Goal: Information Seeking & Learning: Learn about a topic

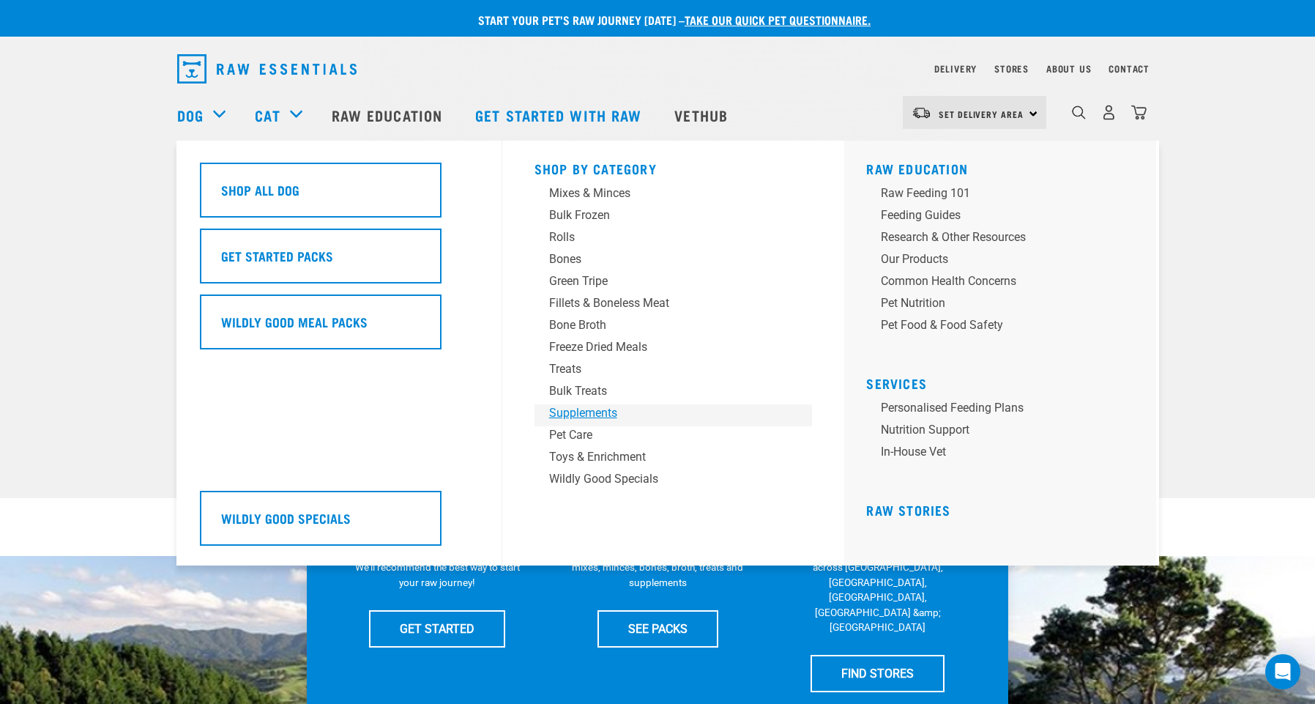
click at [605, 411] on div "Supplements" at bounding box center [663, 413] width 228 height 18
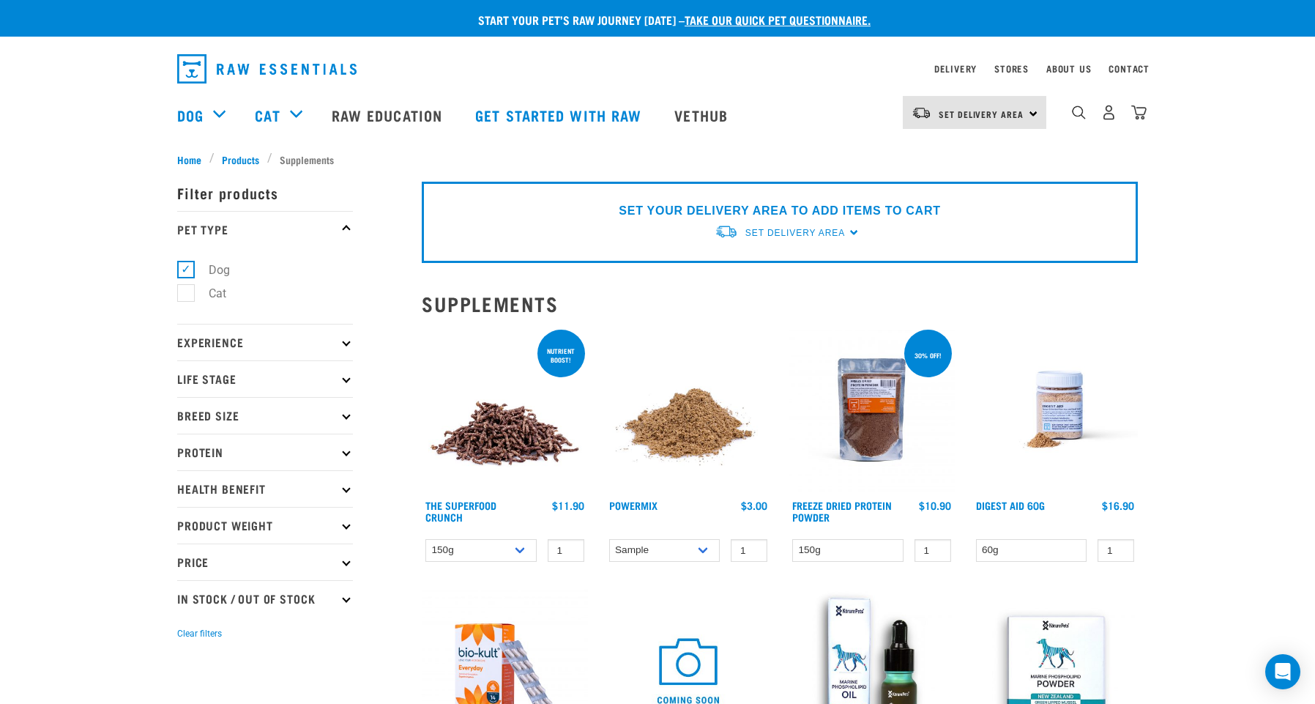
click at [488, 444] on img at bounding box center [505, 410] width 166 height 166
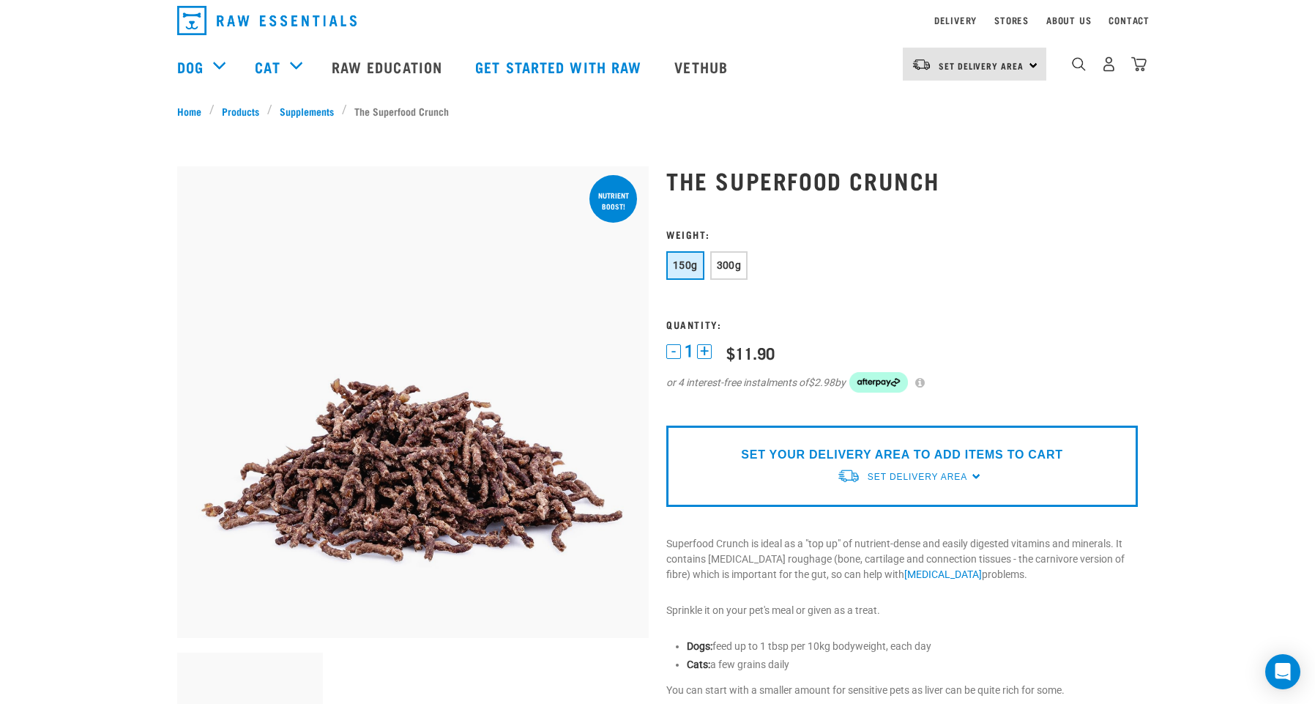
scroll to position [34, 0]
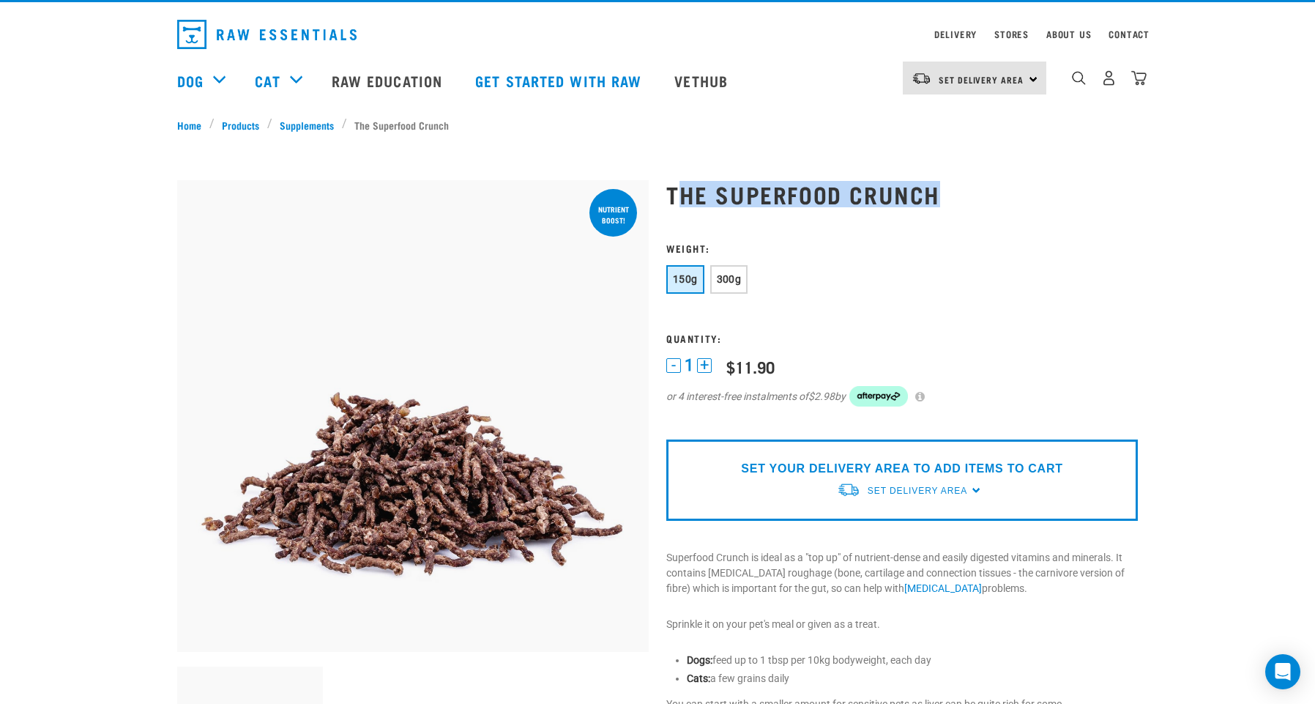
drag, startPoint x: 677, startPoint y: 187, endPoint x: 945, endPoint y: 194, distance: 268.1
click at [945, 194] on h1 "The Superfood Crunch" at bounding box center [902, 194] width 472 height 26
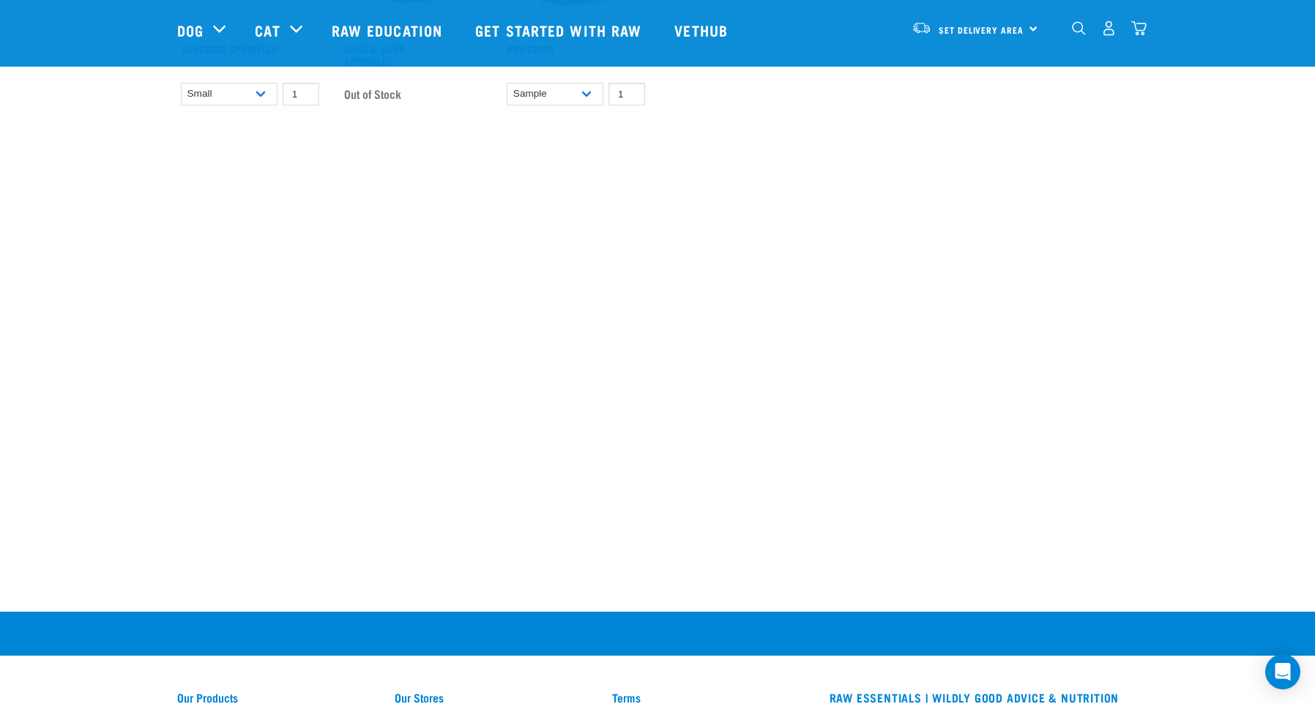
scroll to position [1273, 0]
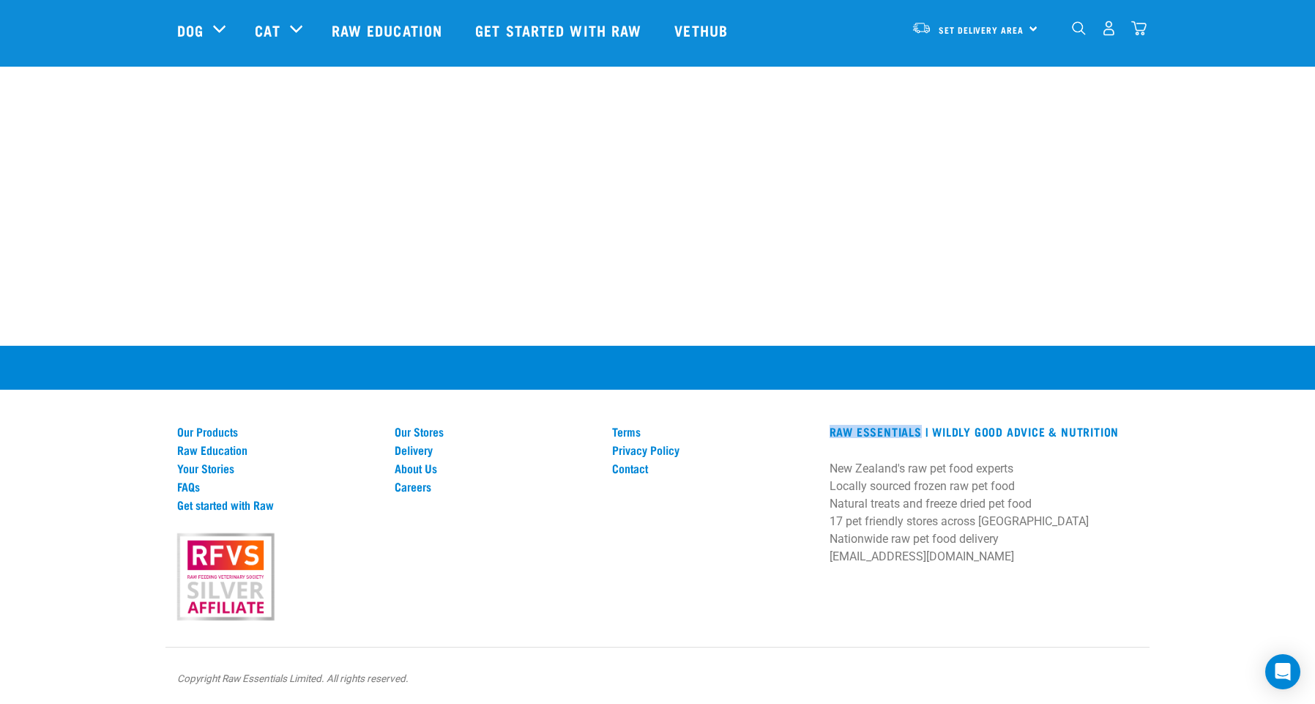
drag, startPoint x: 838, startPoint y: 422, endPoint x: 919, endPoint y: 430, distance: 80.9
click at [919, 430] on div "RAW ESSENTIALS | Wildly Good Advice & Nutrition New Zealand's raw pet food expe…" at bounding box center [984, 500] width 326 height 150
copy h3 "RAW ESSENTIALS"
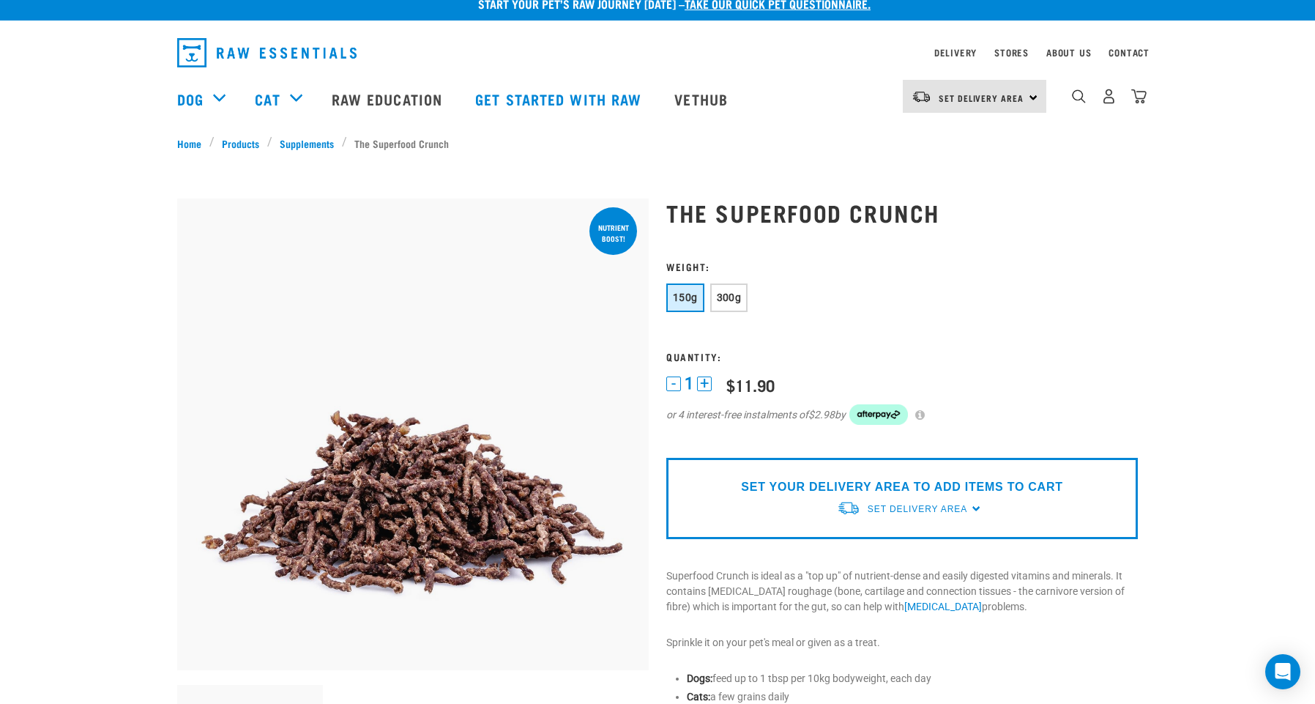
scroll to position [0, 0]
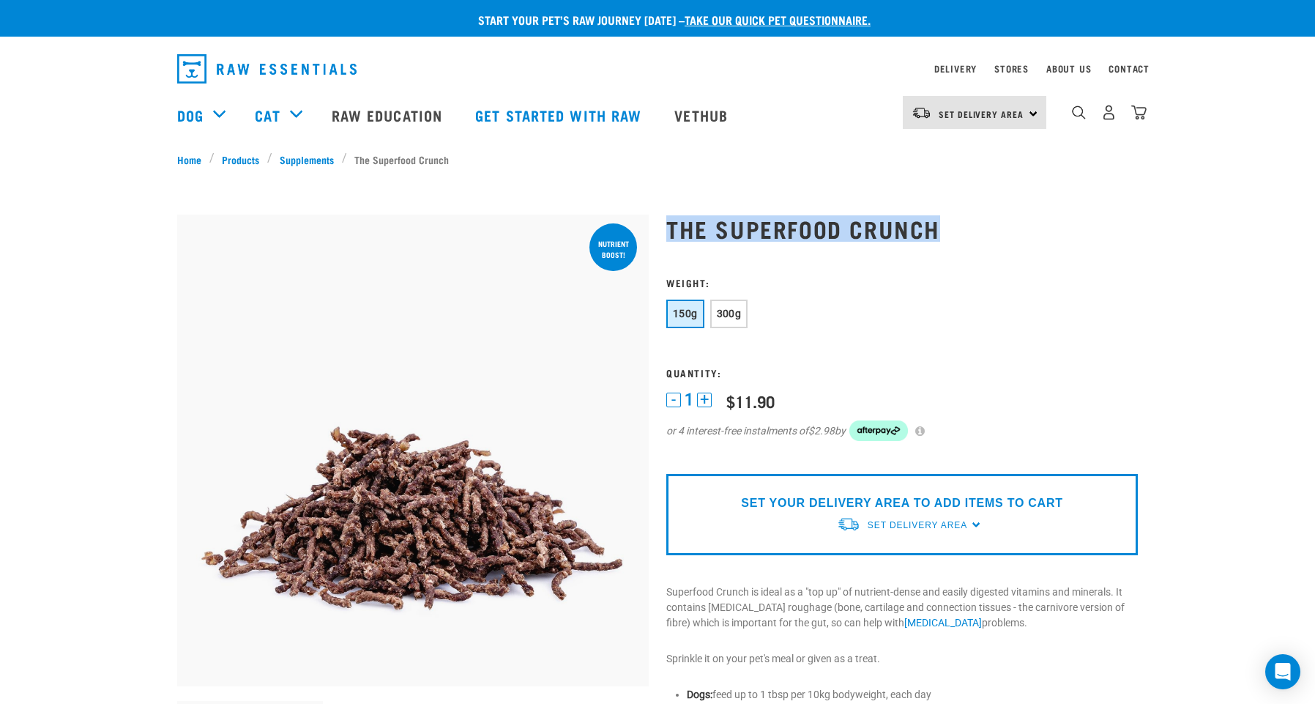
drag, startPoint x: 669, startPoint y: 223, endPoint x: 960, endPoint y: 222, distance: 291.4
click at [960, 222] on h1 "The Superfood Crunch" at bounding box center [902, 228] width 472 height 26
copy h1 "The Superfood Crunch"
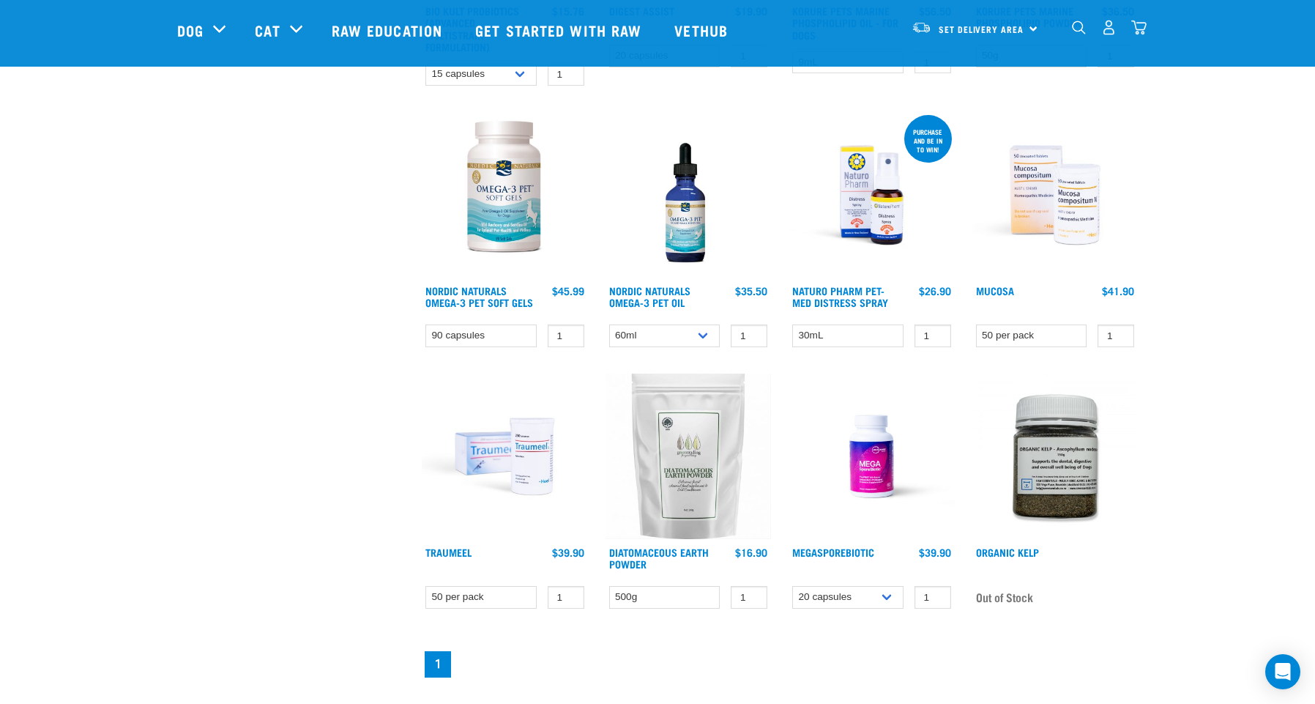
scroll to position [661, 0]
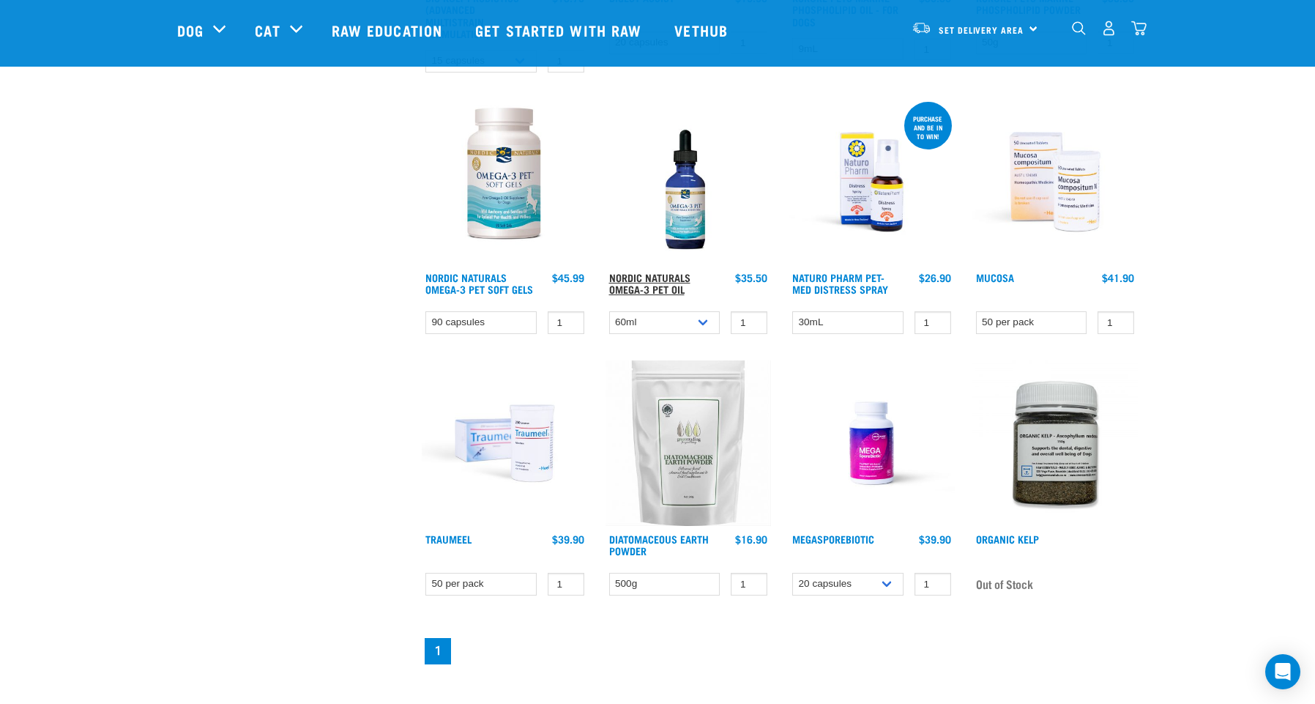
click at [641, 276] on link "Nordic Naturals Omega-3 Pet Oil" at bounding box center [649, 283] width 81 height 17
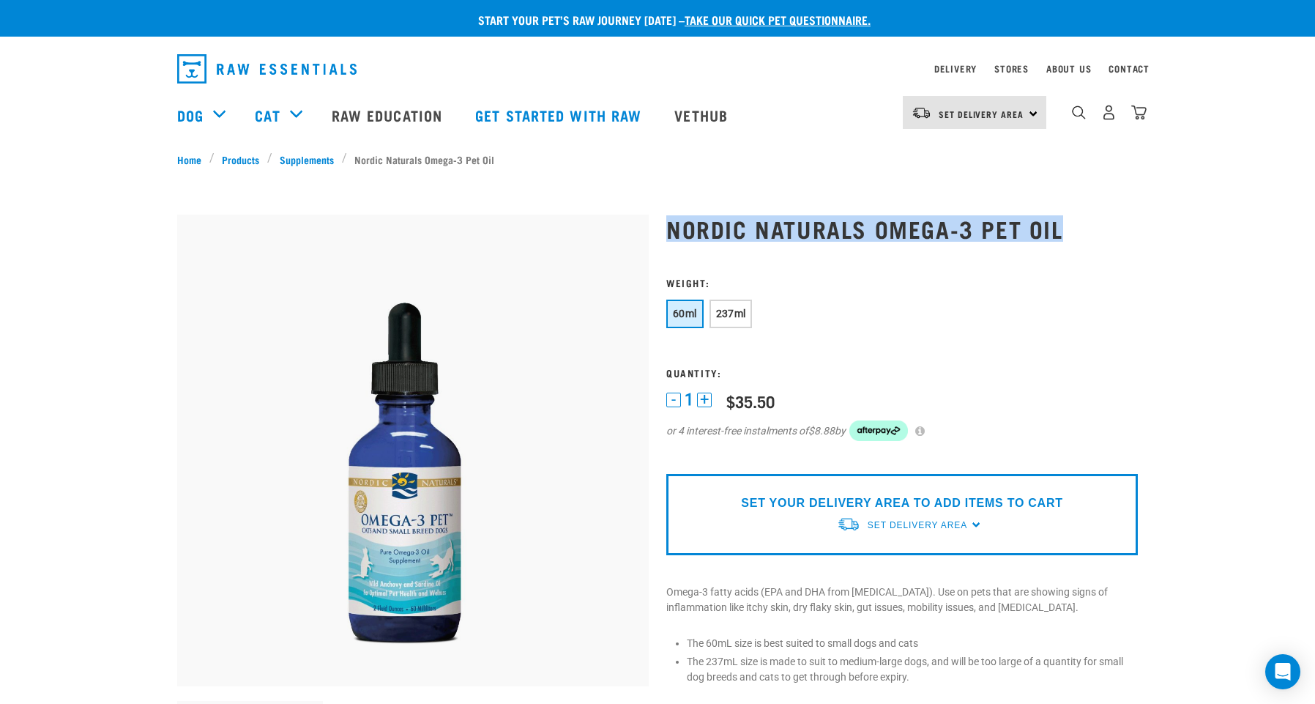
drag, startPoint x: 660, startPoint y: 225, endPoint x: 1060, endPoint y: 228, distance: 399.1
click at [1060, 228] on div "Nordic Naturals Omega-3 Pet Oil" at bounding box center [902, 526] width 489 height 663
copy h1 "Nordic Naturals Omega-3 Pet Oil"
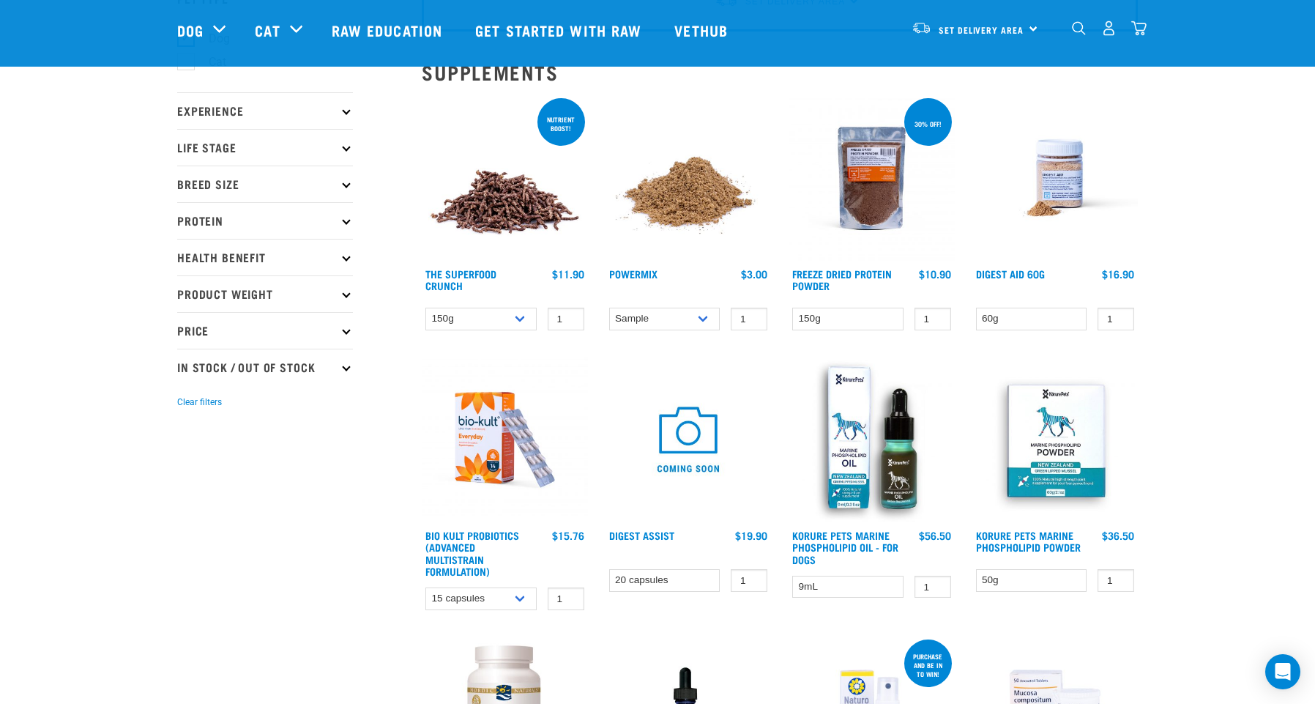
scroll to position [107, 0]
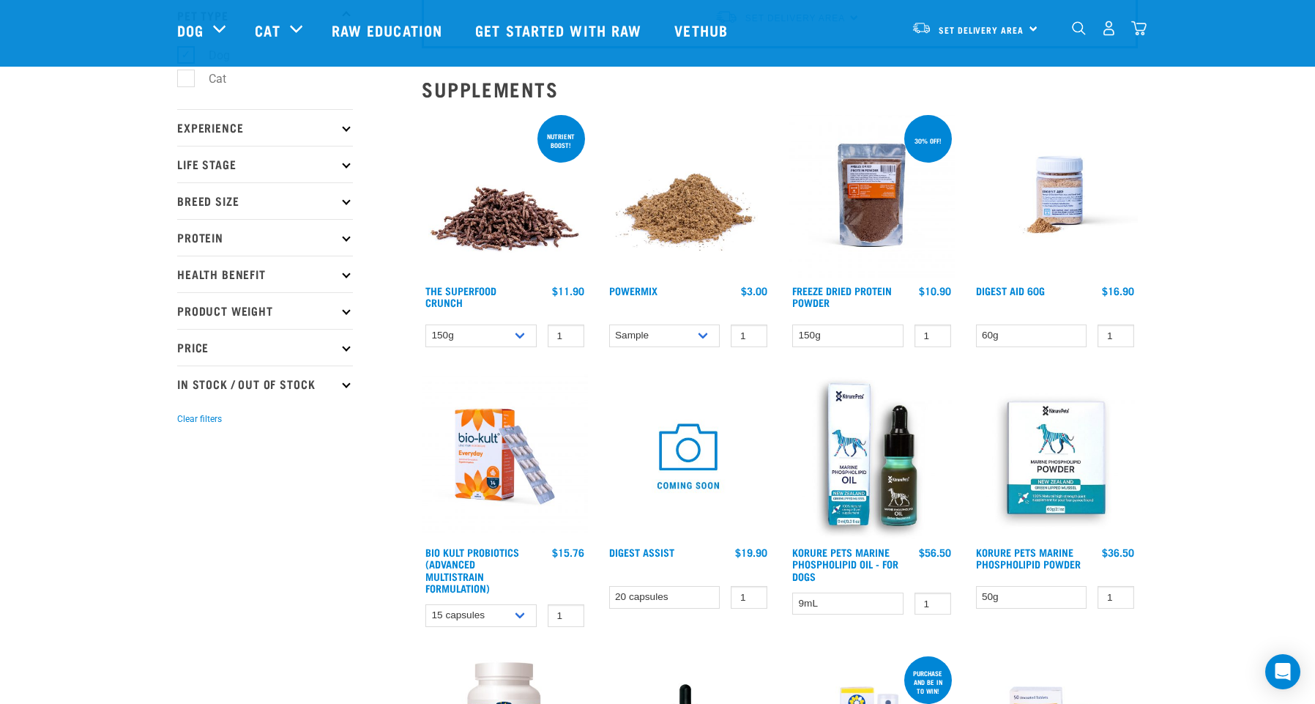
click at [678, 217] on img at bounding box center [689, 195] width 166 height 166
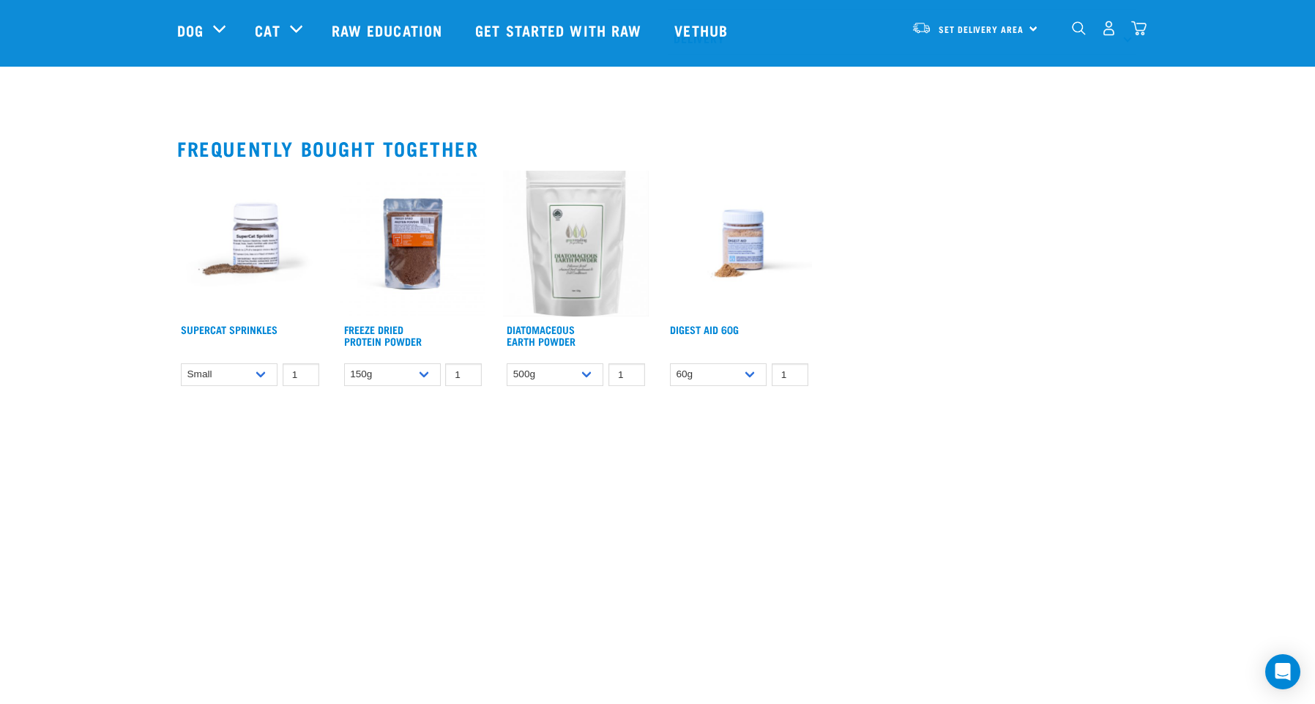
scroll to position [1339, 0]
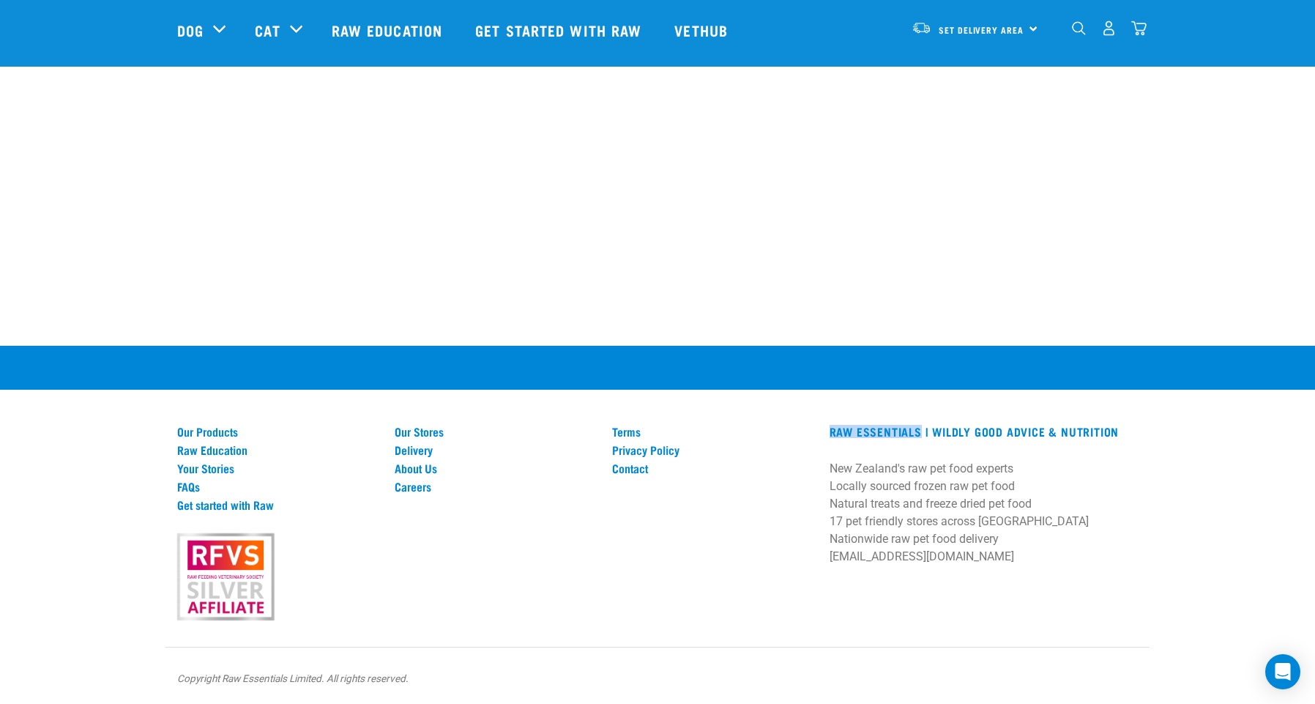
drag, startPoint x: 830, startPoint y: 427, endPoint x: 920, endPoint y: 428, distance: 89.3
click at [920, 428] on div "RAW ESSENTIALS | Wildly Good Advice & Nutrition New Zealand's raw pet food expe…" at bounding box center [984, 500] width 326 height 150
copy h3 "RAW ESSENTIALS"
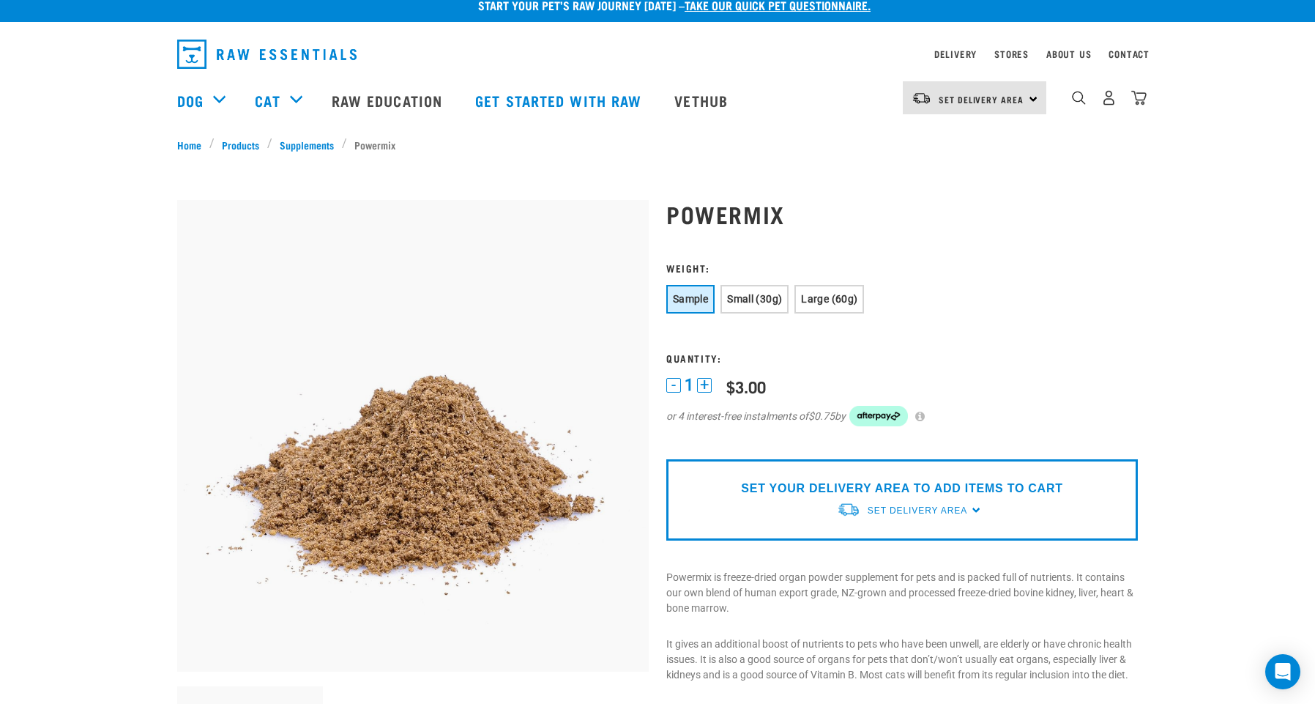
scroll to position [0, 0]
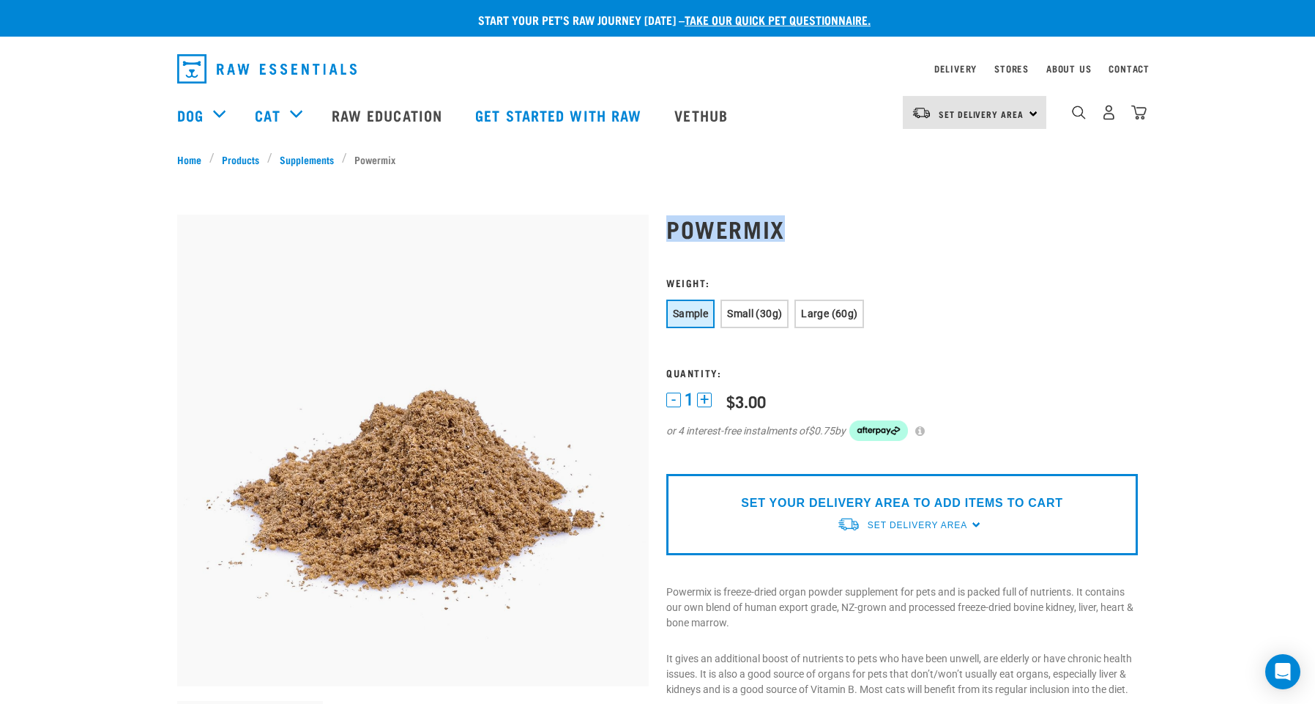
drag, startPoint x: 668, startPoint y: 221, endPoint x: 775, endPoint y: 226, distance: 107.7
click at [779, 225] on h1 "Powermix" at bounding box center [902, 228] width 472 height 26
copy h1 "Powermix"
